Goal: Information Seeking & Learning: Understand process/instructions

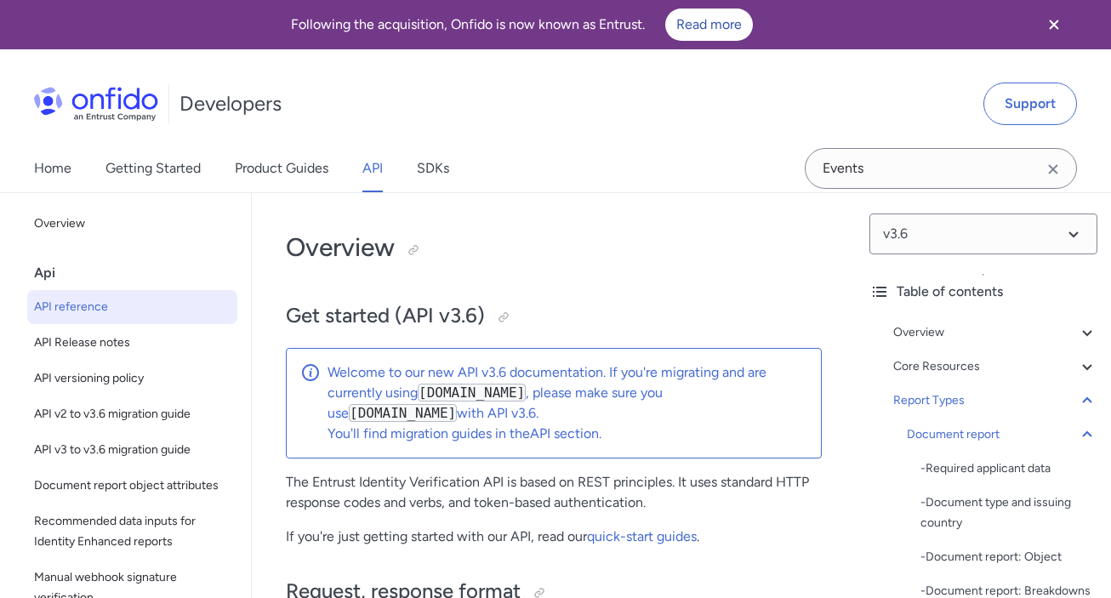
select select "http"
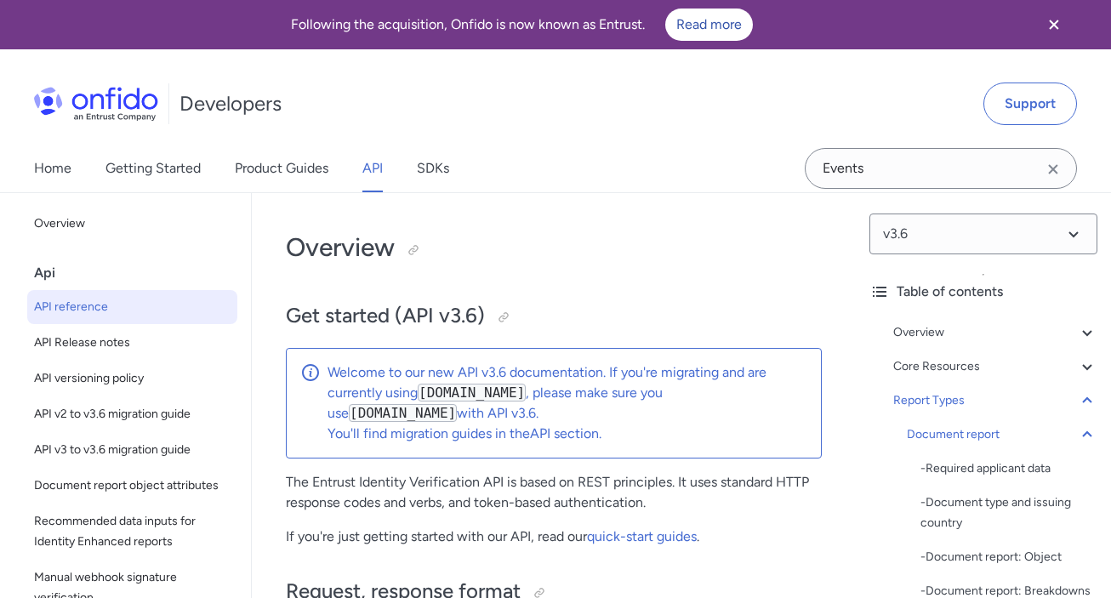
select select "http"
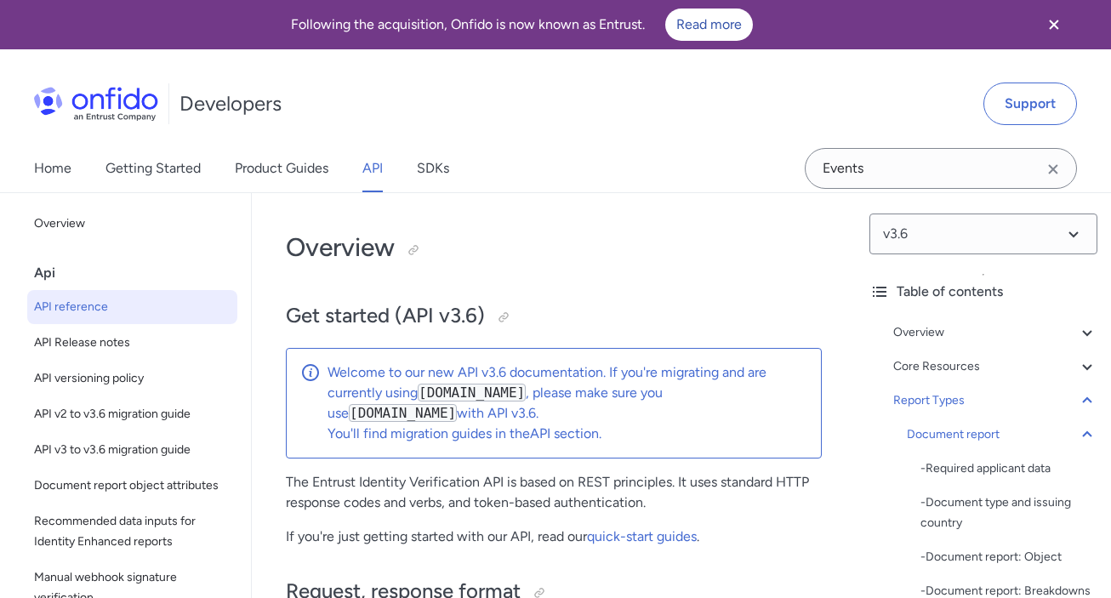
select select "http"
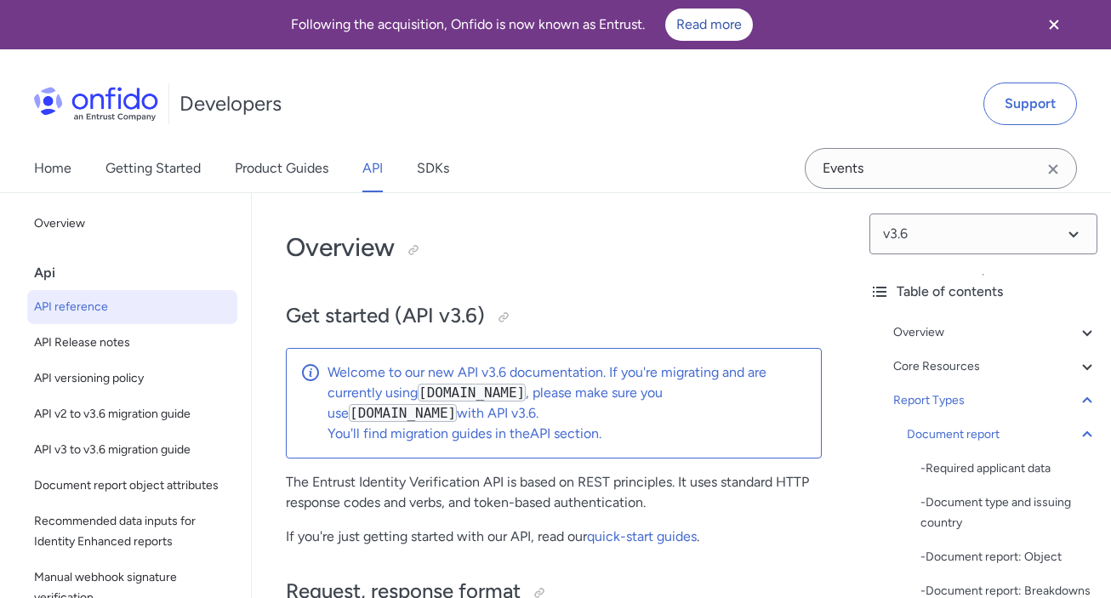
select select "http"
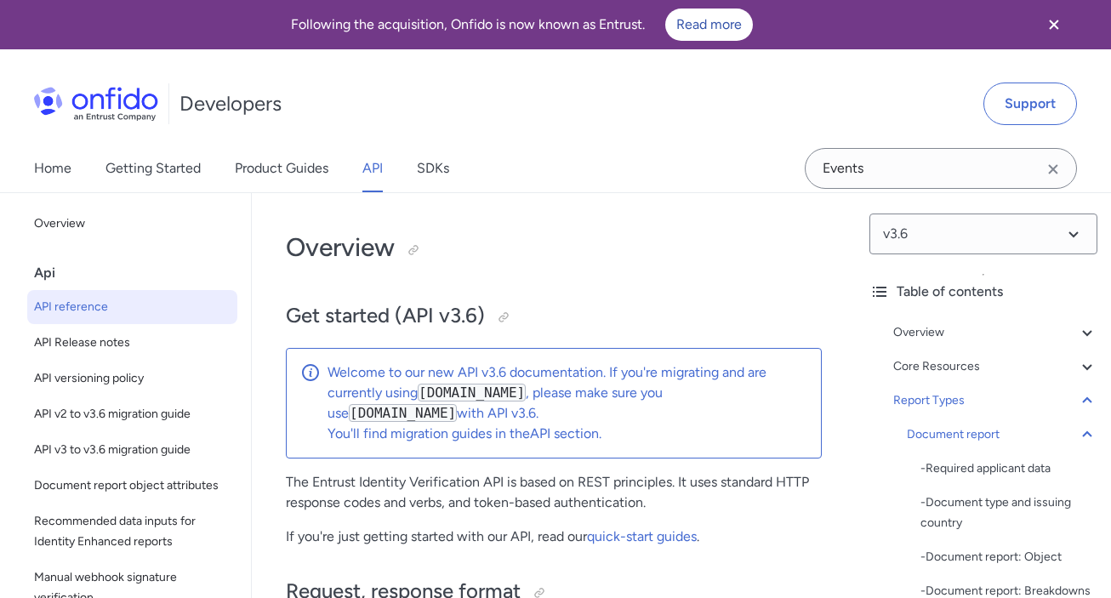
select select "http"
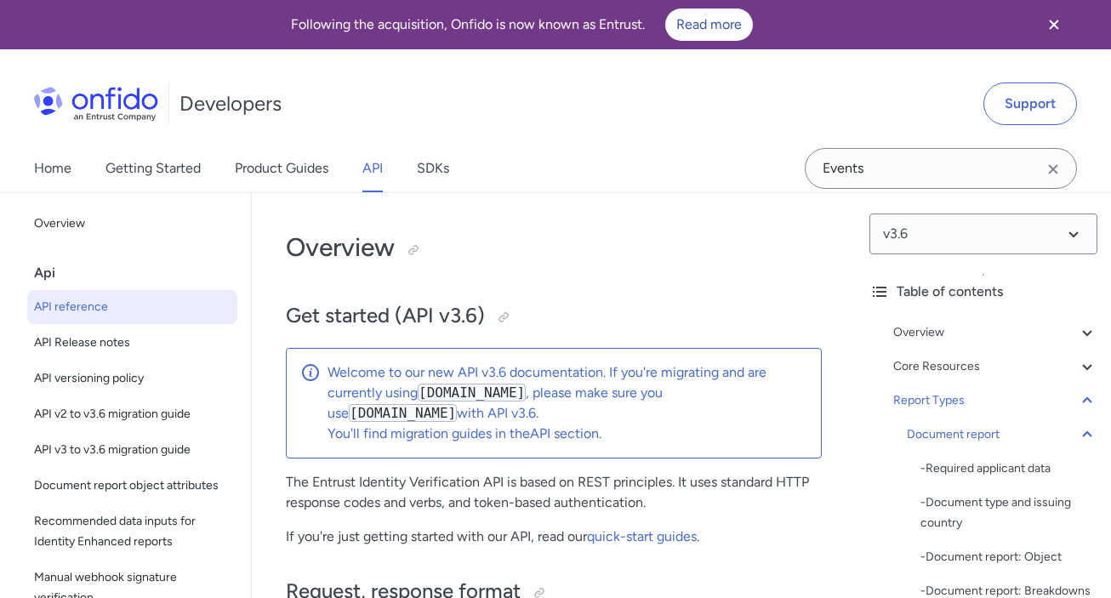
select select "http"
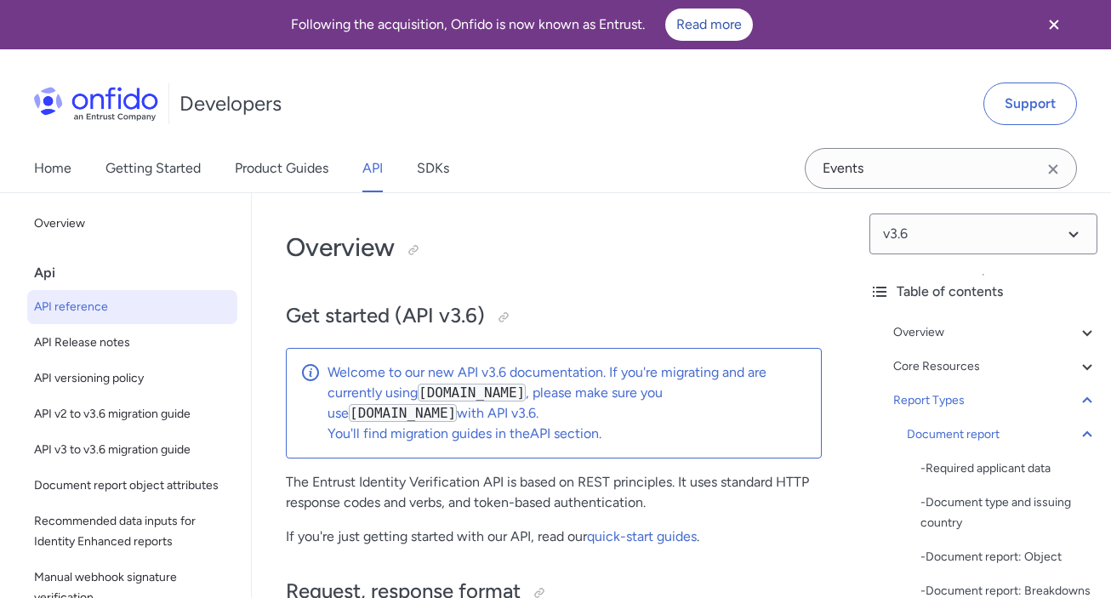
select select "http"
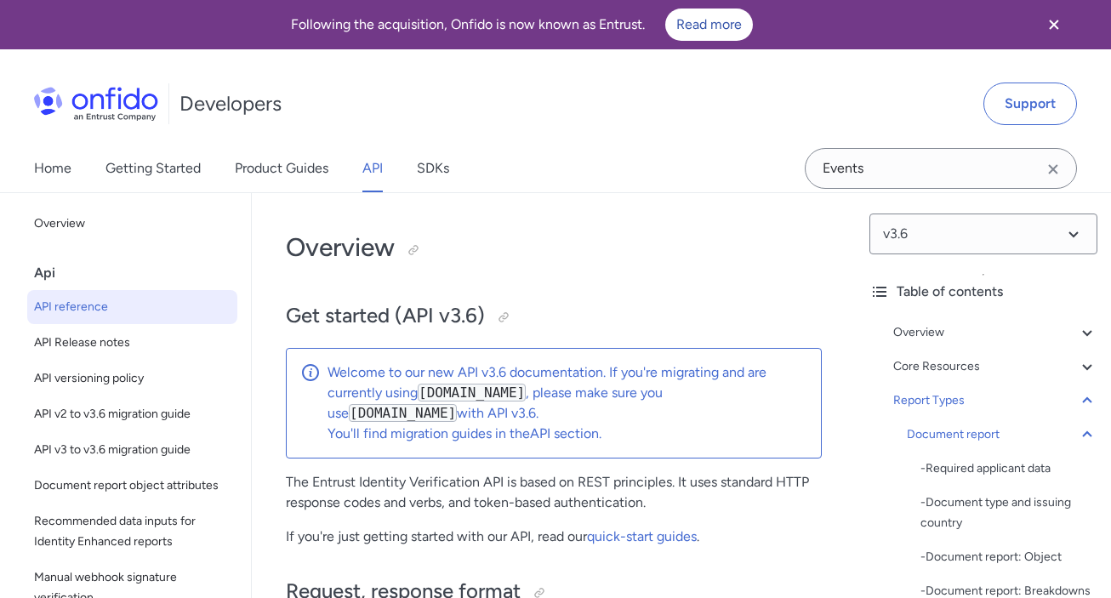
select select "http"
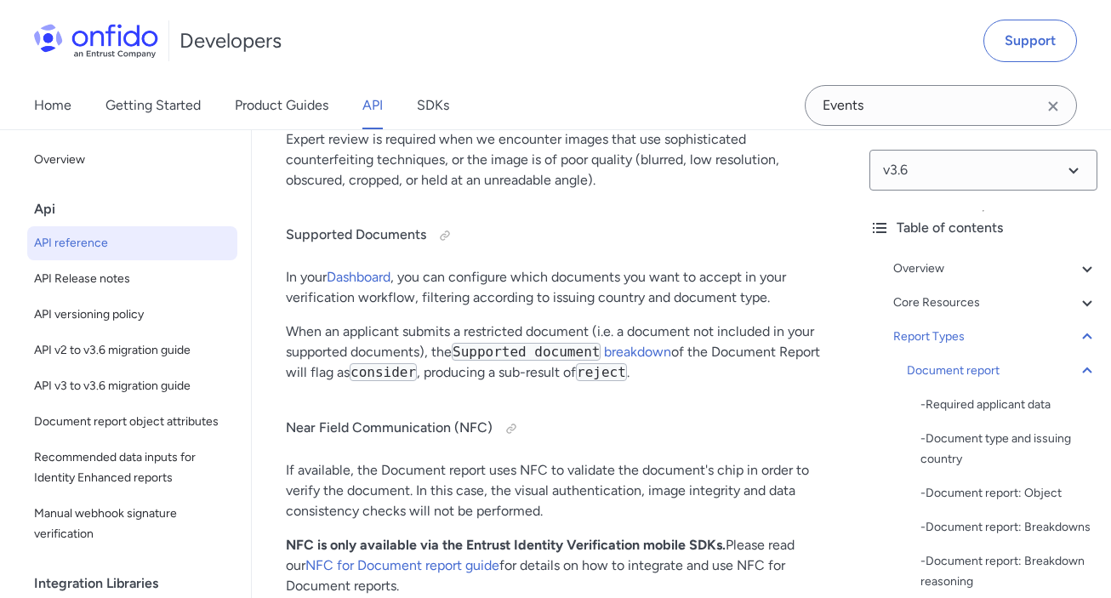
scroll to position [80683, 0]
